Goal: Information Seeking & Learning: Learn about a topic

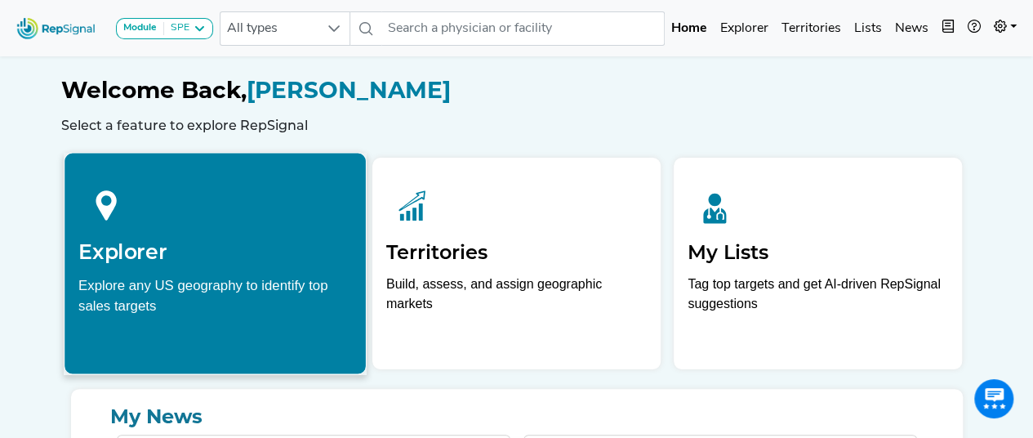
click at [117, 296] on div "Explore any US geography to identify top sales targets" at bounding box center [215, 294] width 274 height 41
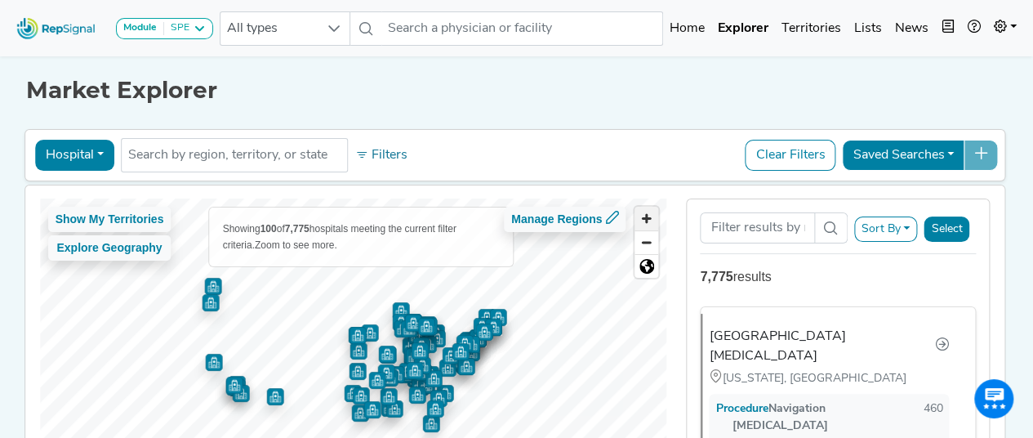
click at [647, 219] on span "Zoom in" at bounding box center [646, 219] width 24 height 24
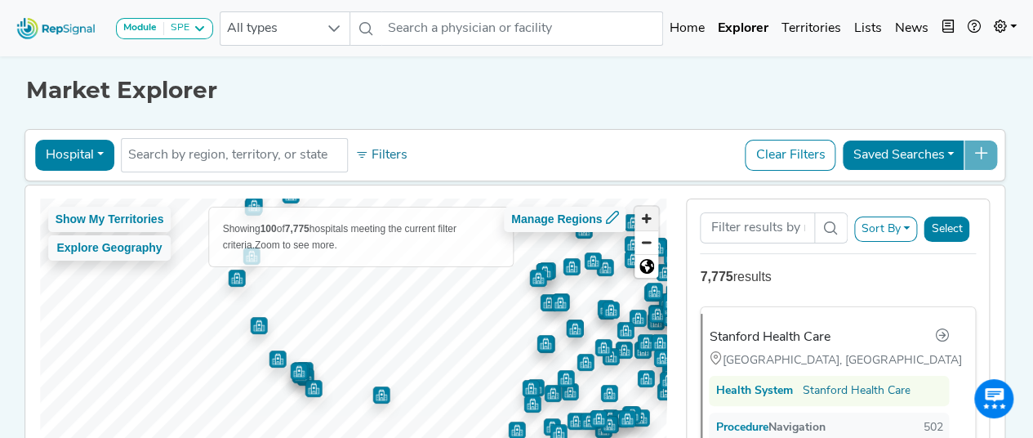
click at [643, 216] on span "Zoom in" at bounding box center [646, 219] width 24 height 24
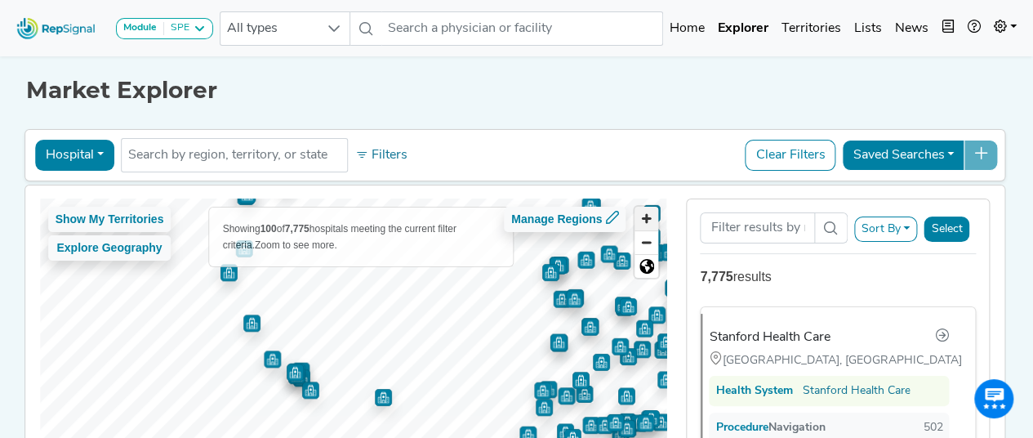
click at [643, 216] on span "Zoom in" at bounding box center [646, 219] width 24 height 24
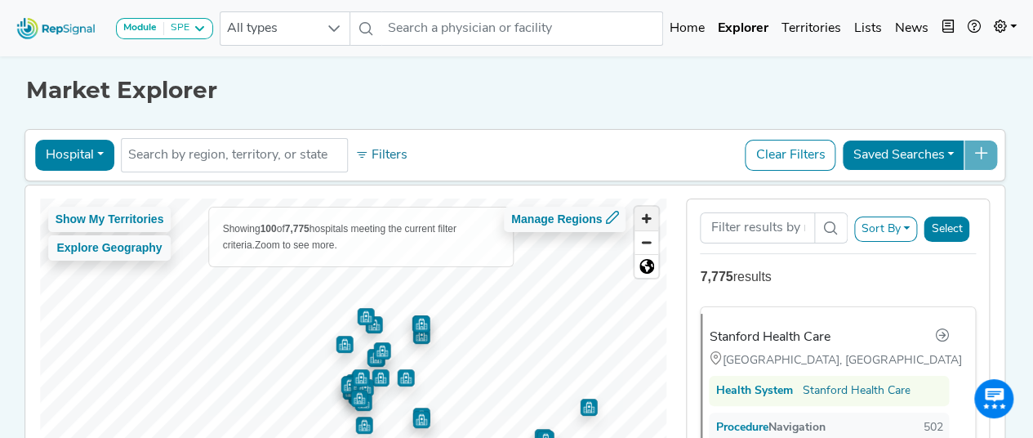
click at [646, 209] on span "Zoom in" at bounding box center [646, 219] width 24 height 24
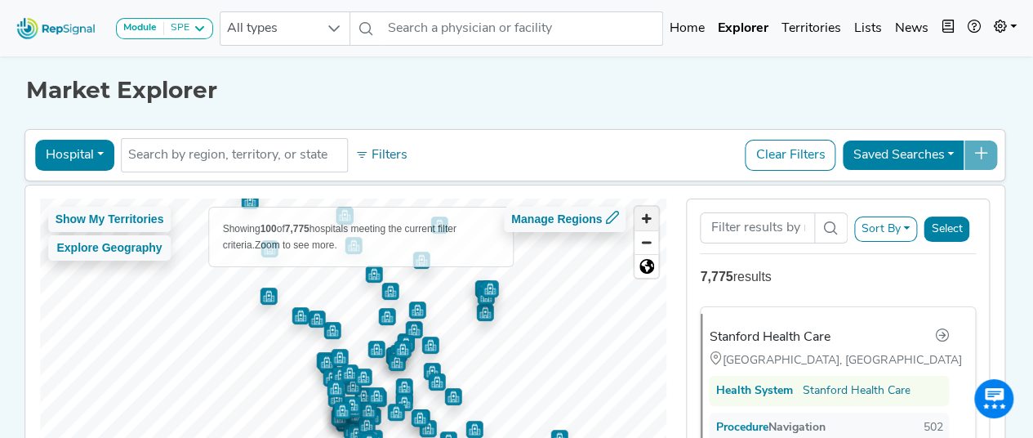
click at [653, 212] on span "Zoom in" at bounding box center [646, 219] width 24 height 24
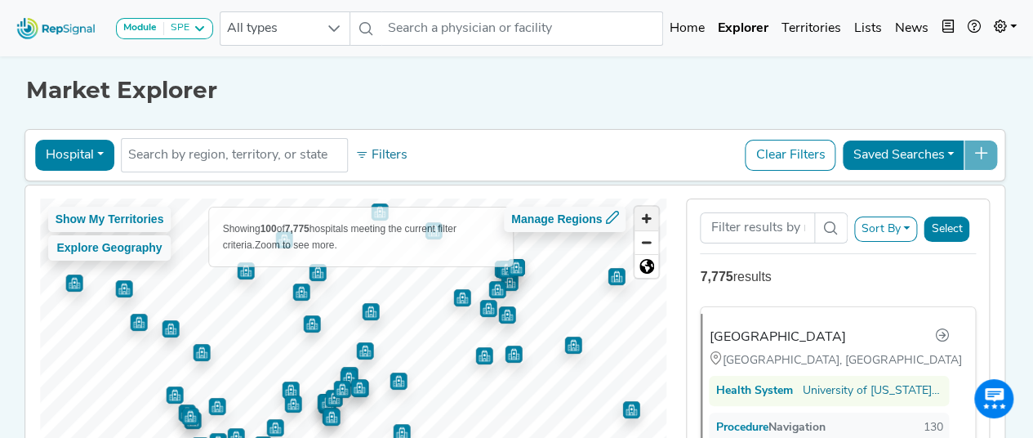
click at [648, 215] on span "Zoom in" at bounding box center [646, 219] width 24 height 24
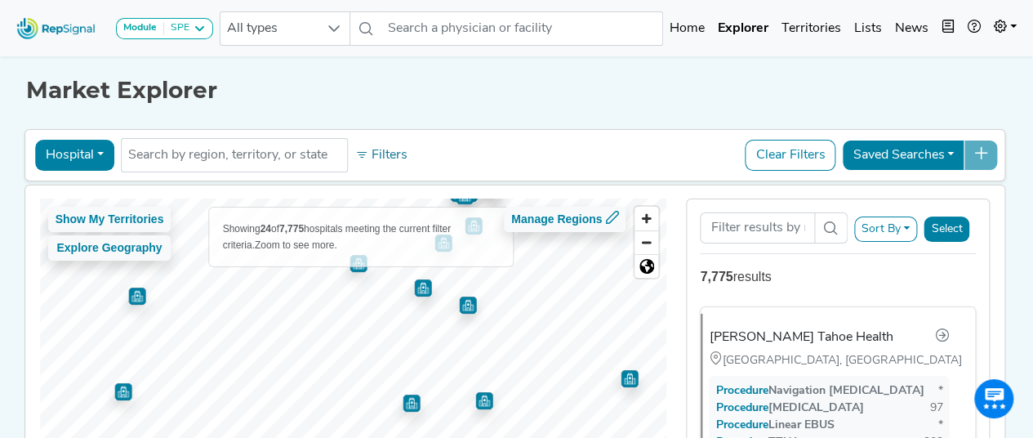
click at [461, 304] on img "Map marker" at bounding box center [467, 304] width 17 height 17
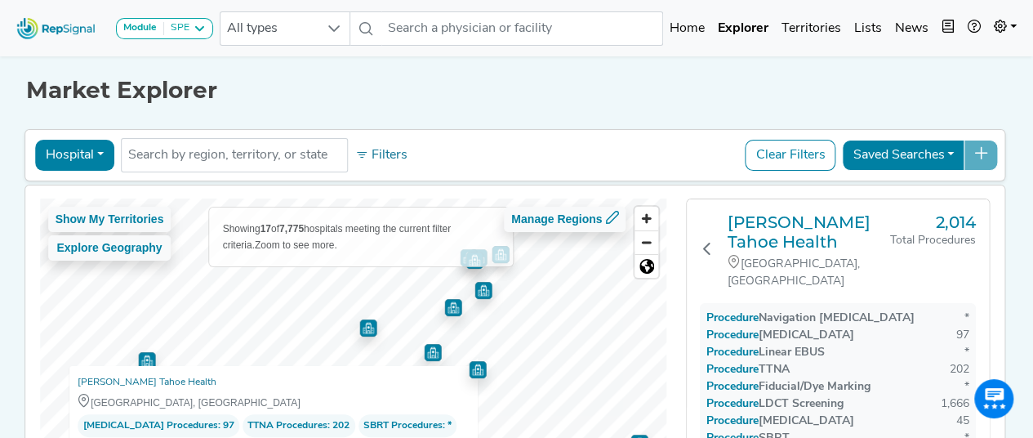
click at [479, 296] on img "Map marker" at bounding box center [482, 290] width 17 height 17
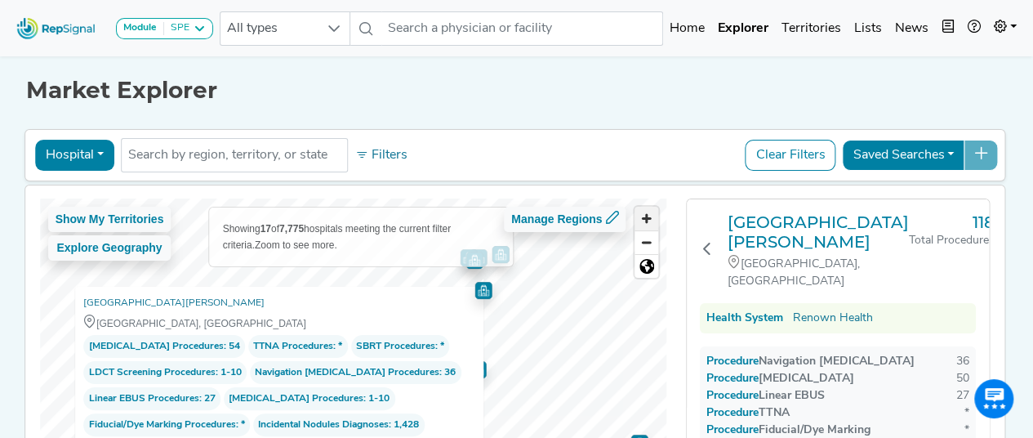
click at [649, 216] on span "Zoom in" at bounding box center [646, 219] width 24 height 24
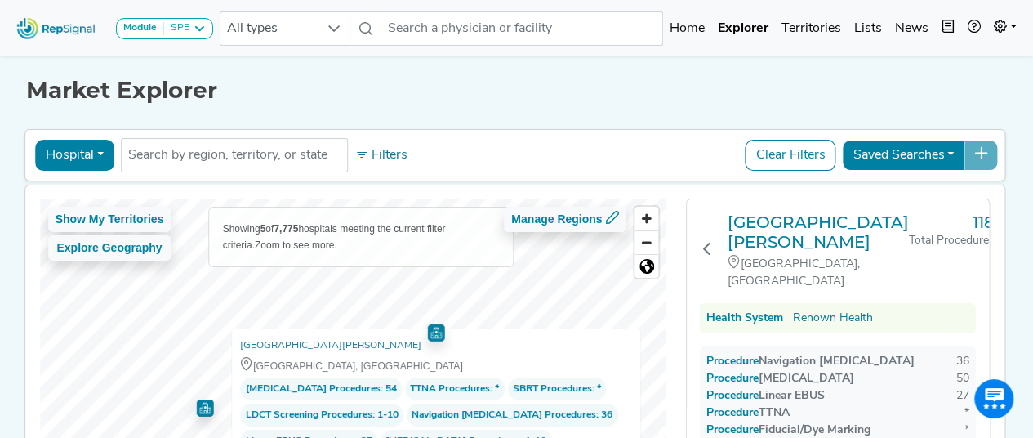
click at [457, 425] on div "Show My Territories Explore Geography Showing 5 of 7,775 hospitals meeting the …" at bounding box center [353, 362] width 627 height 328
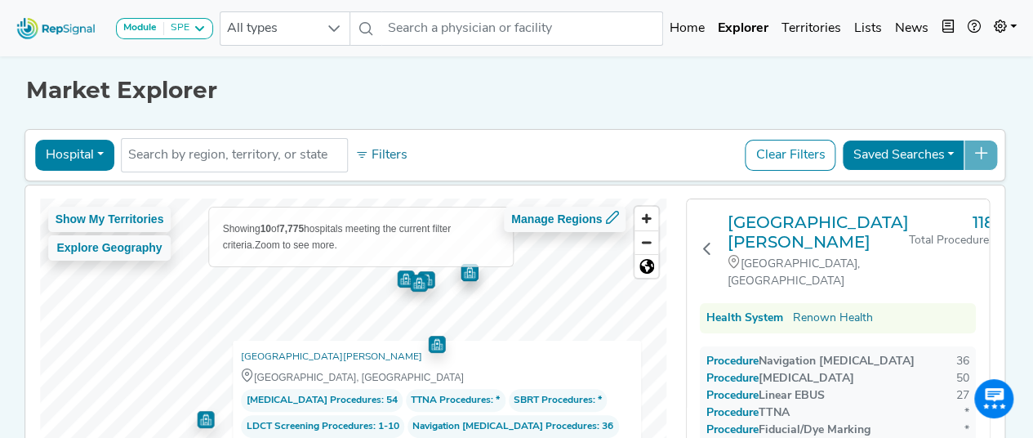
click at [465, 277] on img "Map marker" at bounding box center [469, 272] width 17 height 17
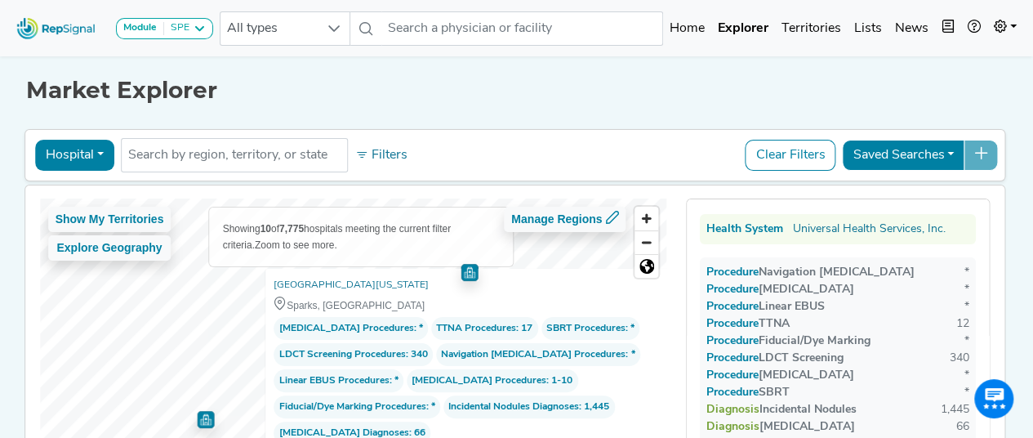
scroll to position [149, 0]
